Goal: Use online tool/utility: Utilize a website feature to perform a specific function

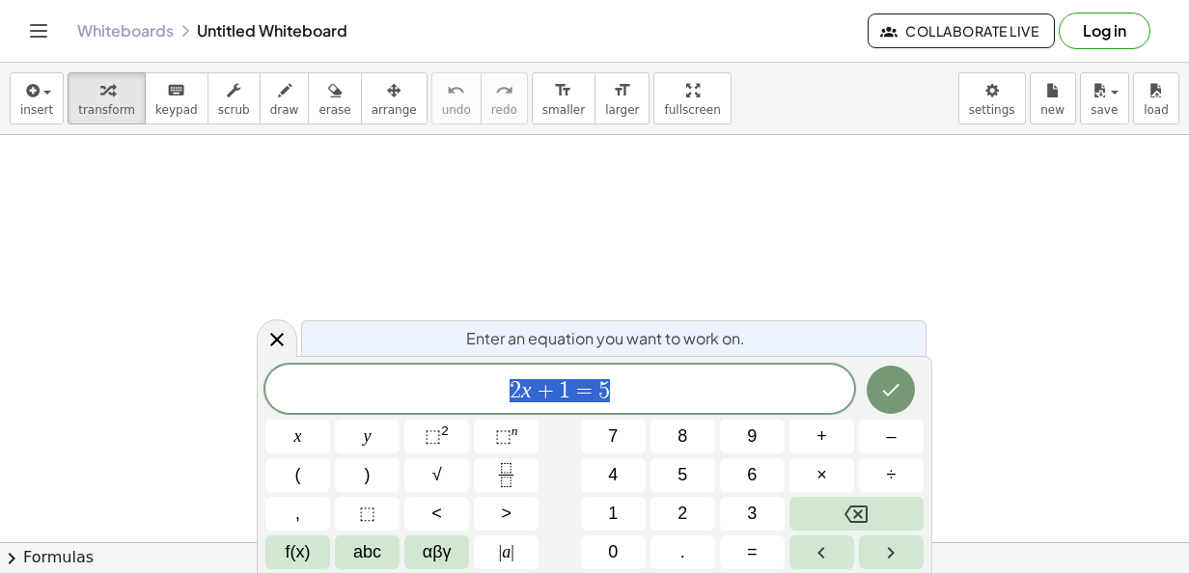
scroll to position [226, 0]
drag, startPoint x: 607, startPoint y: 392, endPoint x: 471, endPoint y: 396, distance: 136.1
click at [471, 396] on span "2 x + 1 = 5" at bounding box center [559, 390] width 589 height 27
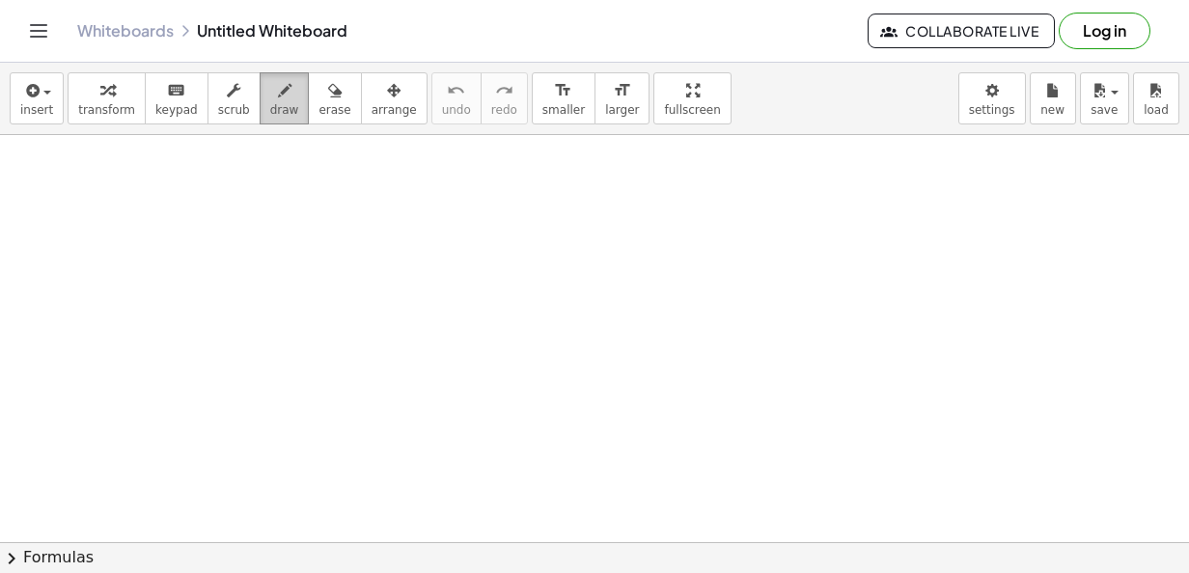
click at [270, 90] on div "button" at bounding box center [284, 89] width 29 height 23
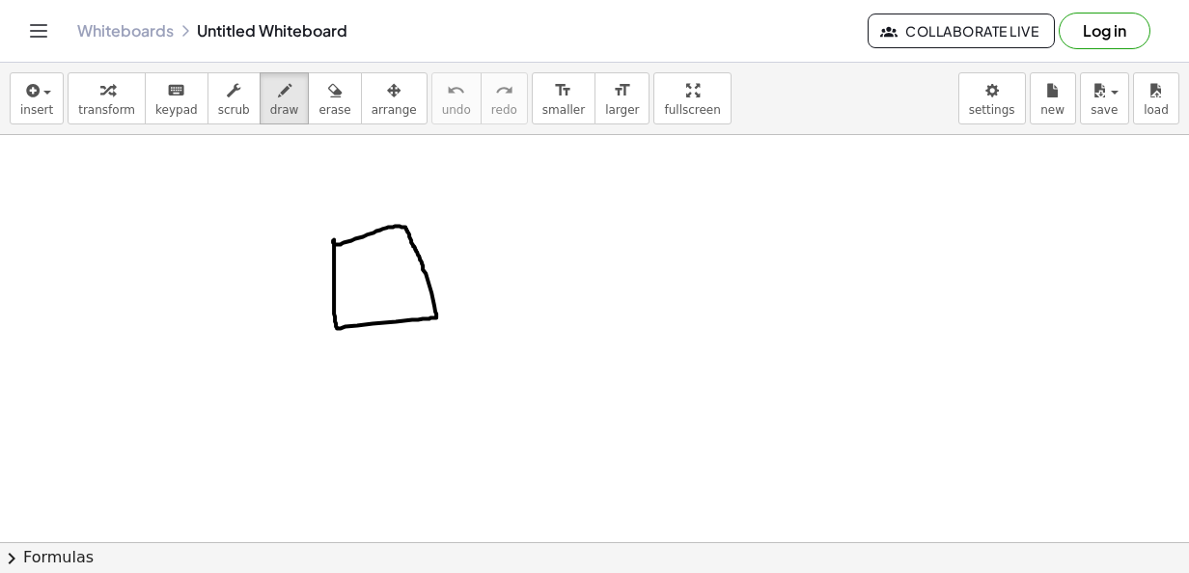
click at [333, 239] on div at bounding box center [594, 380] width 1189 height 942
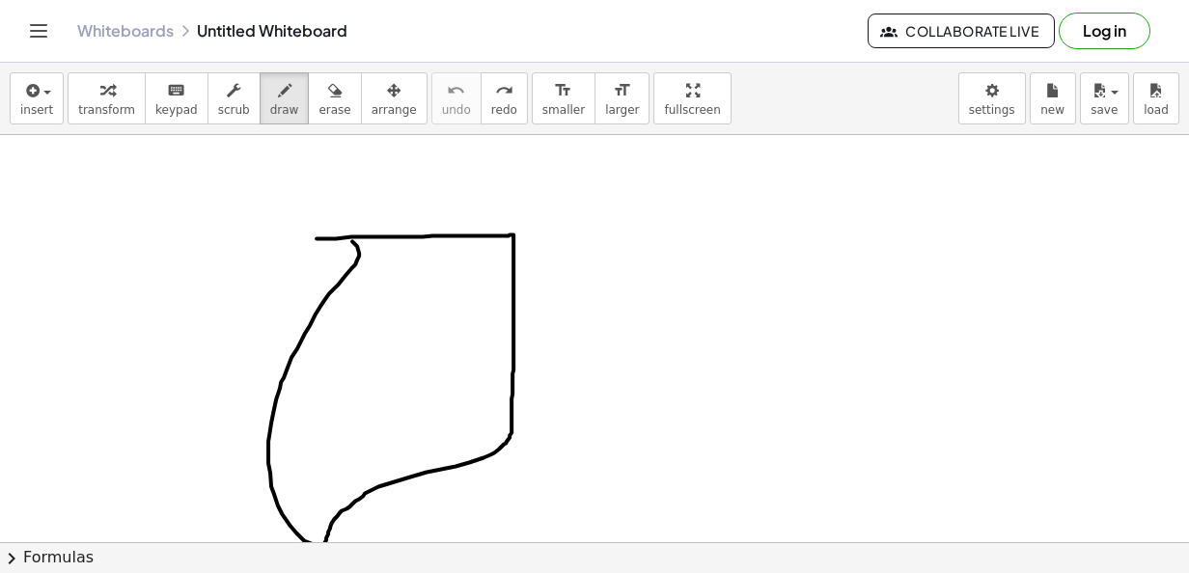
drag, startPoint x: 317, startPoint y: 237, endPoint x: 303, endPoint y: 234, distance: 14.1
click at [303, 234] on div at bounding box center [594, 380] width 1189 height 942
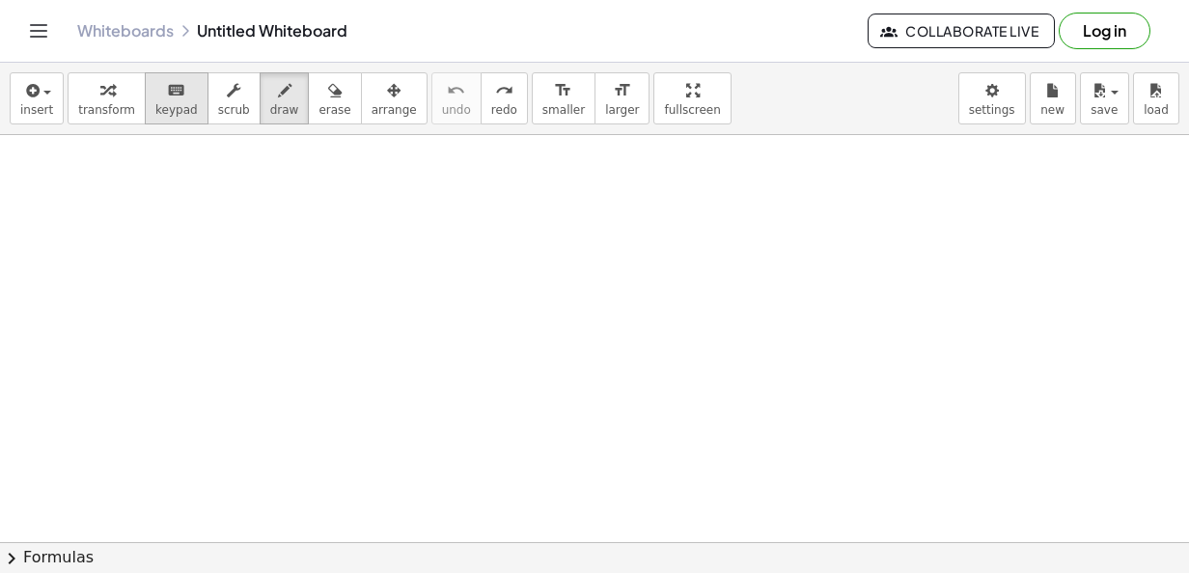
click at [158, 105] on span "keypad" at bounding box center [176, 110] width 42 height 14
click at [266, 100] on button "draw" at bounding box center [285, 98] width 50 height 52
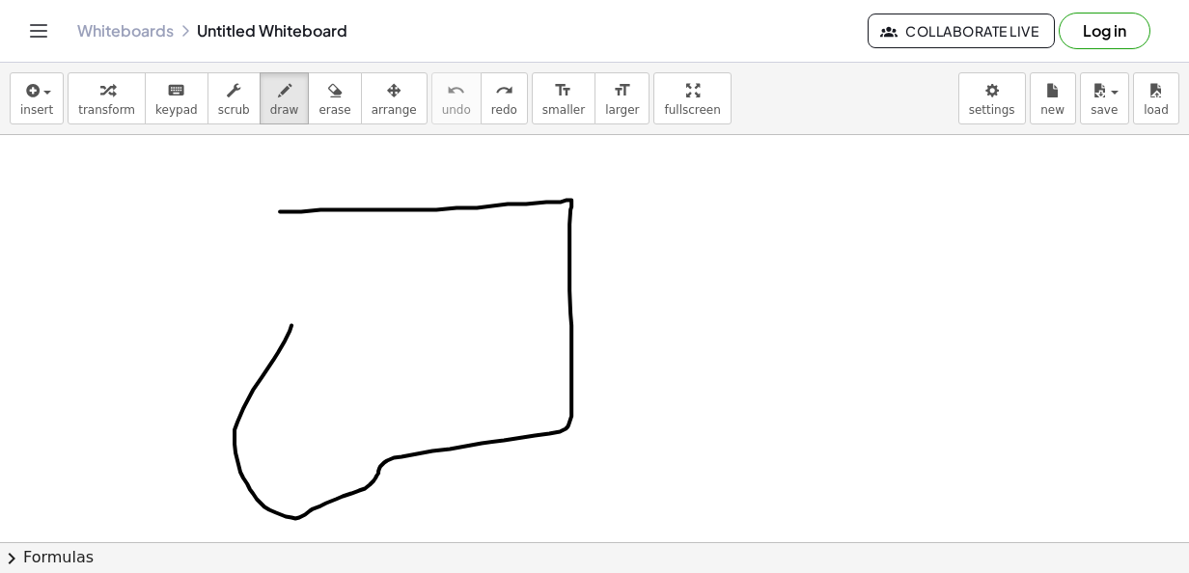
drag, startPoint x: 280, startPoint y: 210, endPoint x: 297, endPoint y: 309, distance: 100.0
click at [297, 309] on div at bounding box center [594, 380] width 1189 height 942
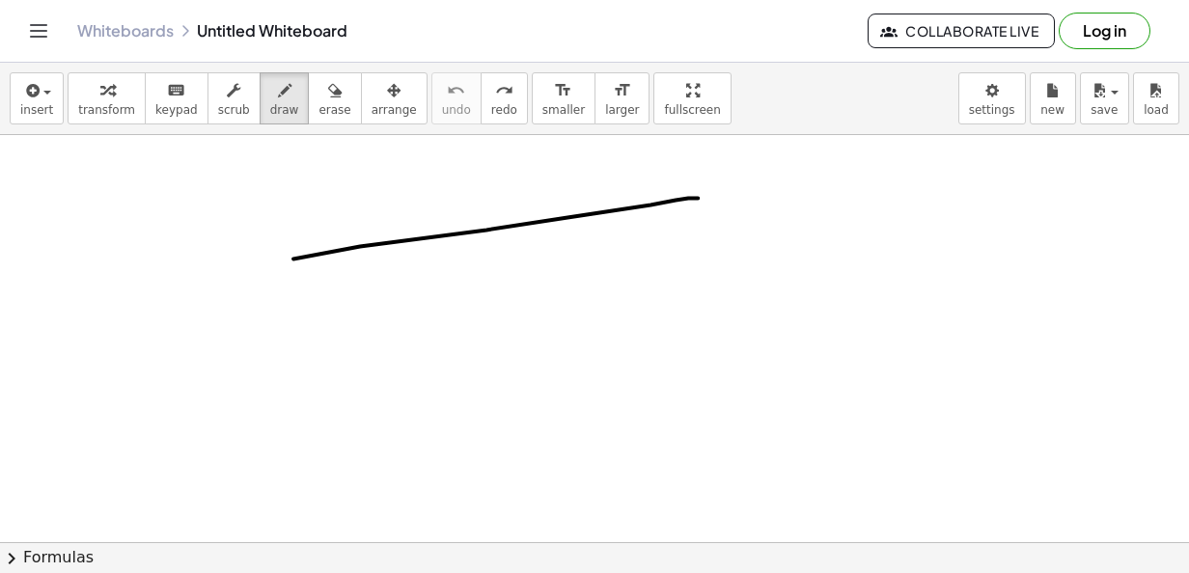
drag, startPoint x: 293, startPoint y: 258, endPoint x: 699, endPoint y: 197, distance: 409.9
click at [699, 197] on div at bounding box center [594, 380] width 1189 height 942
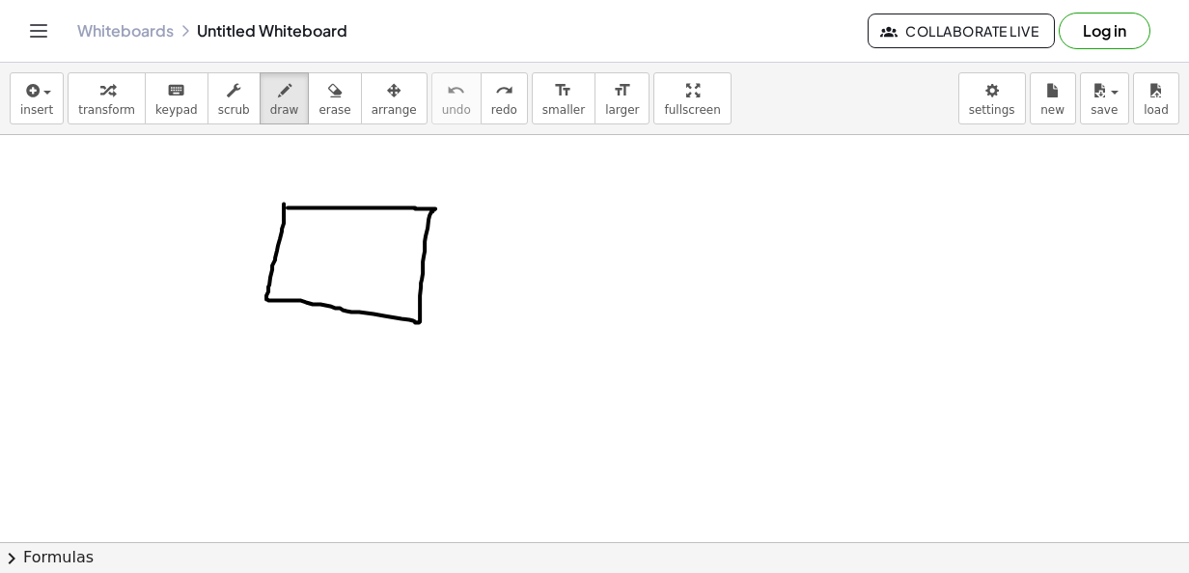
click at [286, 200] on div at bounding box center [594, 380] width 1189 height 942
